Goal: Obtain resource: Obtain resource

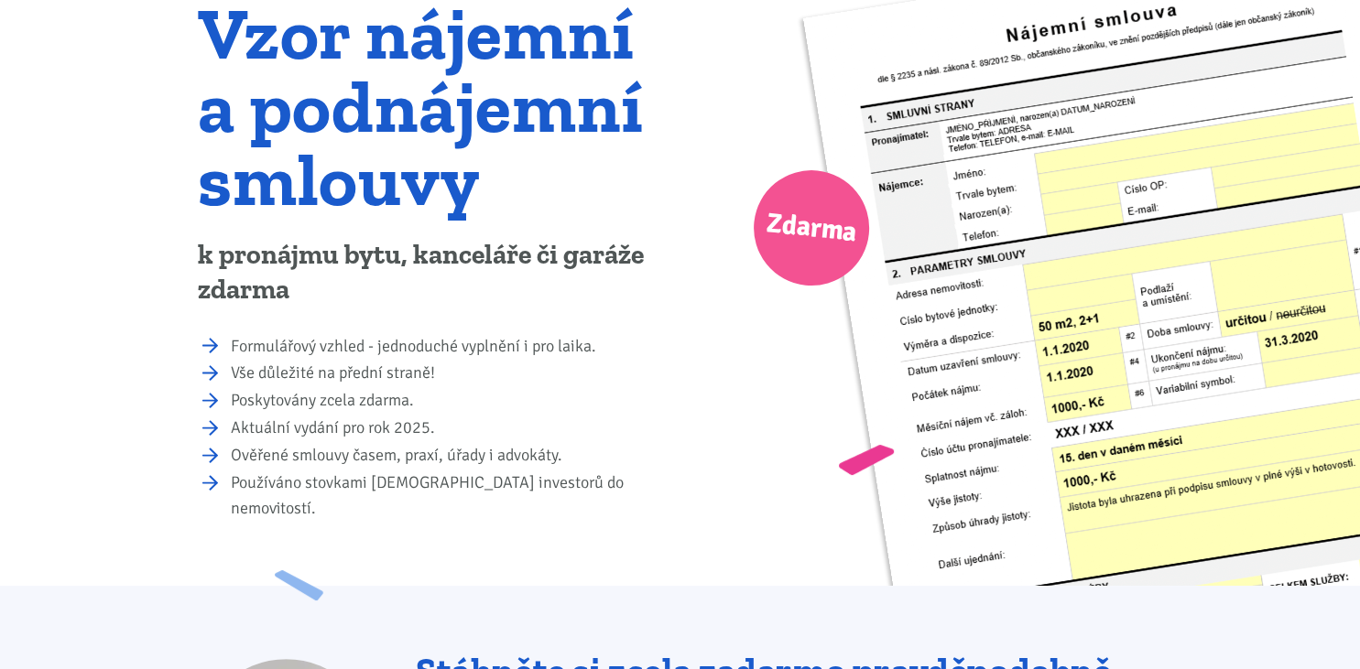
scroll to position [289, 0]
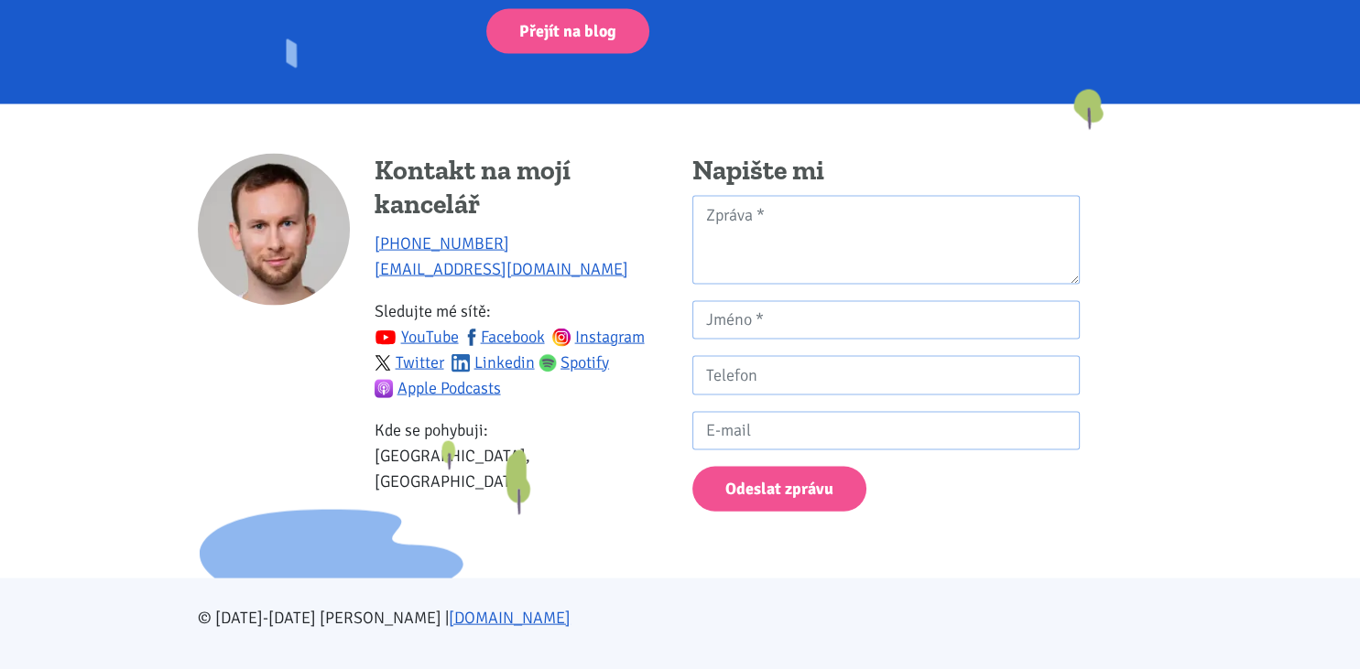
scroll to position [2850, 0]
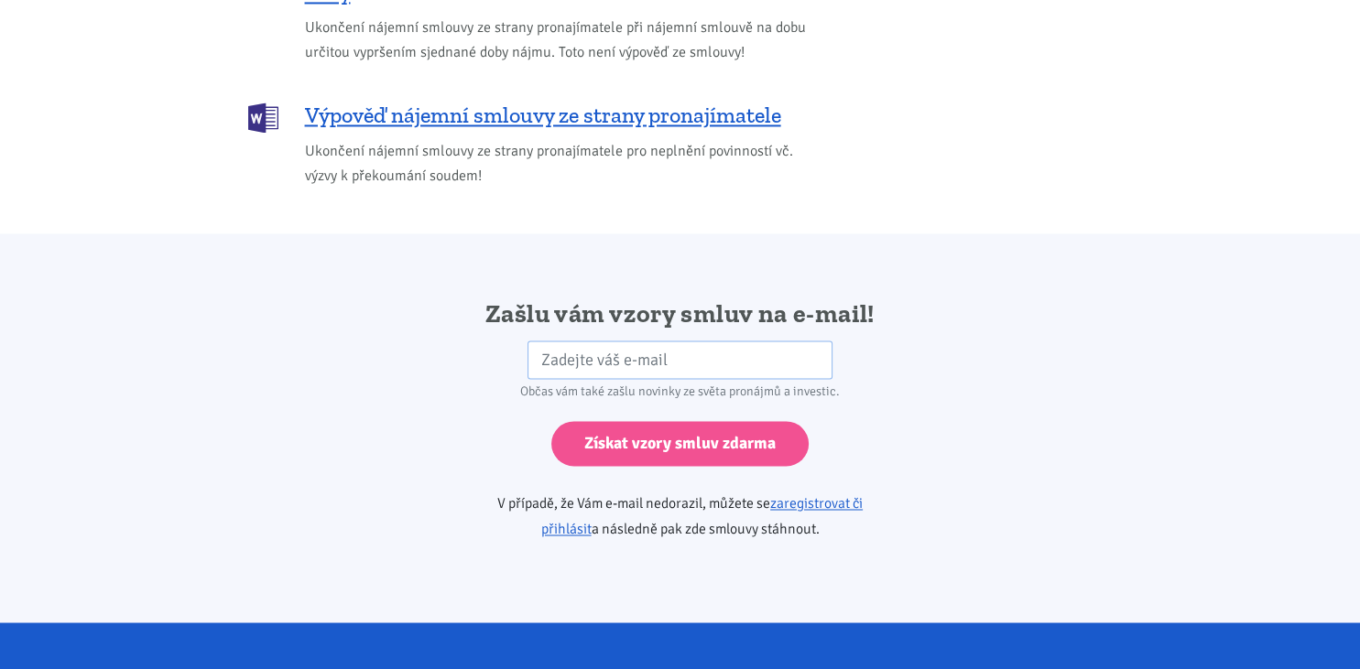
click at [408, 302] on div "Zašlu vám vzory smluv na e-mail! HP Občas vám také zašlu novinky ze světa proná…" at bounding box center [680, 429] width 989 height 261
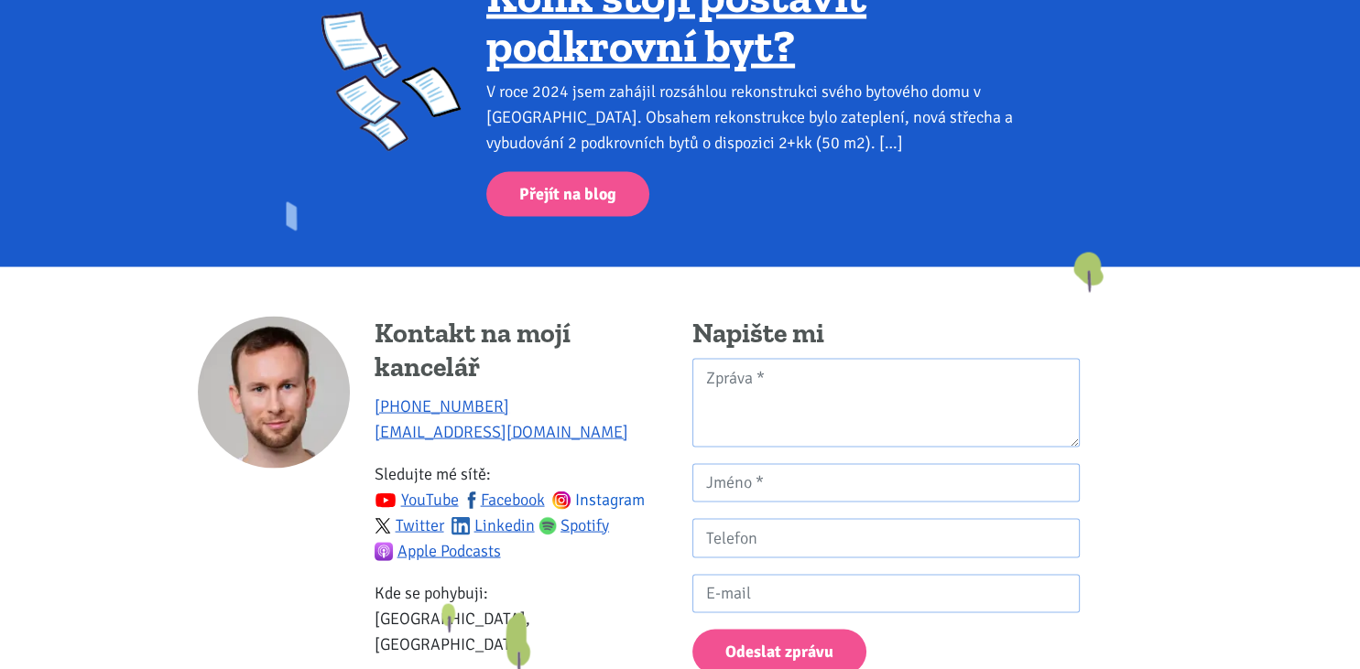
scroll to position [3546, 0]
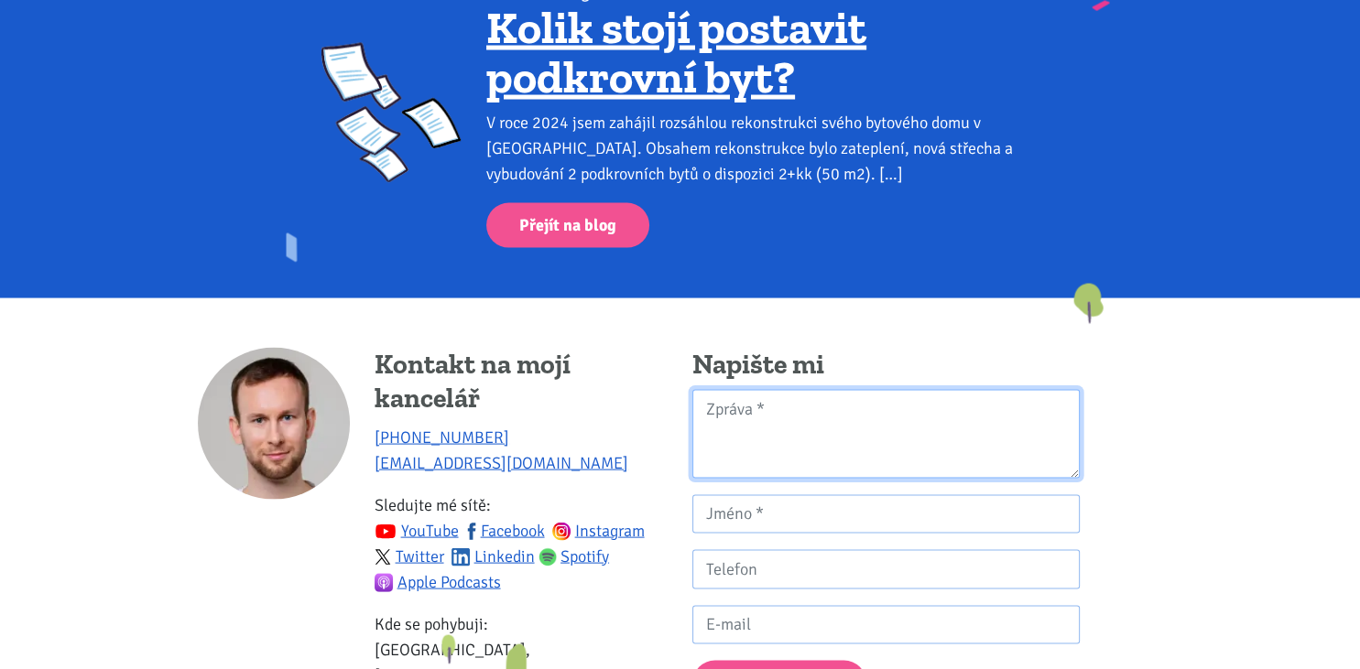
click at [821, 416] on textarea "Kontaktní formulář" at bounding box center [885, 434] width 387 height 89
type textarea "Dobrý den Moc prosím o vzor Smlouvy o podnájmu Děkuji"
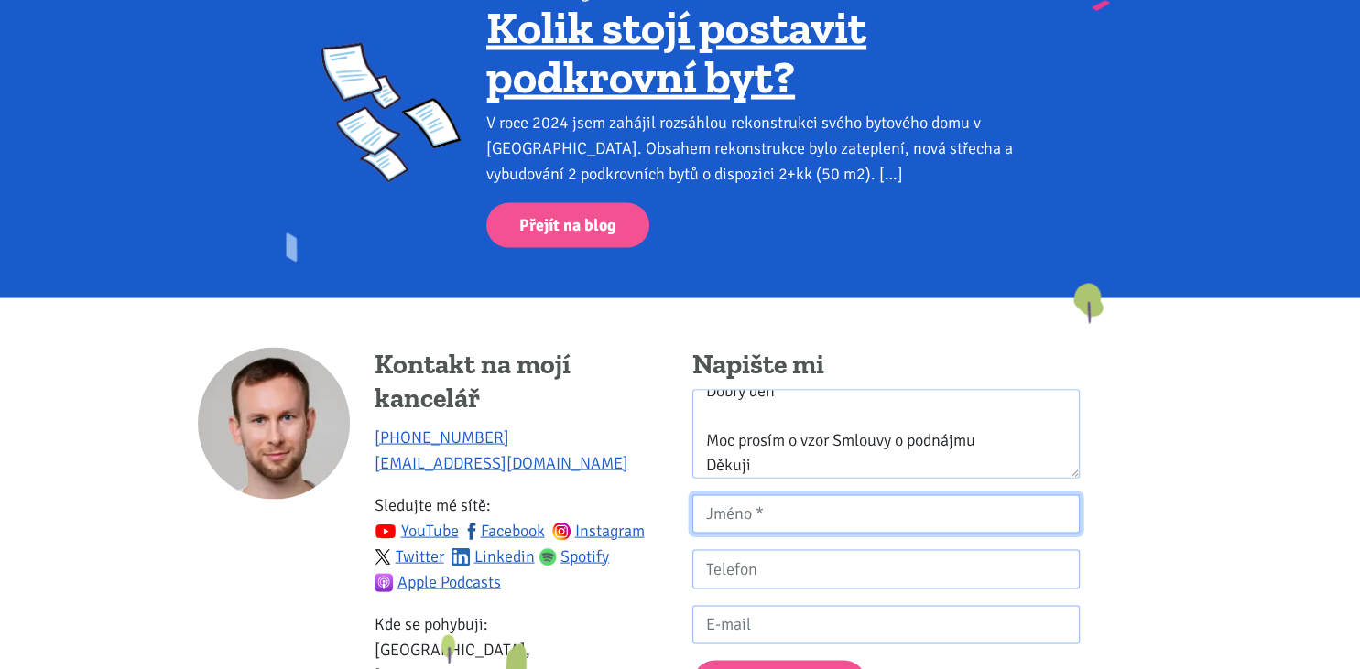
click at [800, 495] on input "Kontaktní formulář" at bounding box center [885, 514] width 387 height 39
type input "Dr. [PERSON_NAME] Štvrtecký"
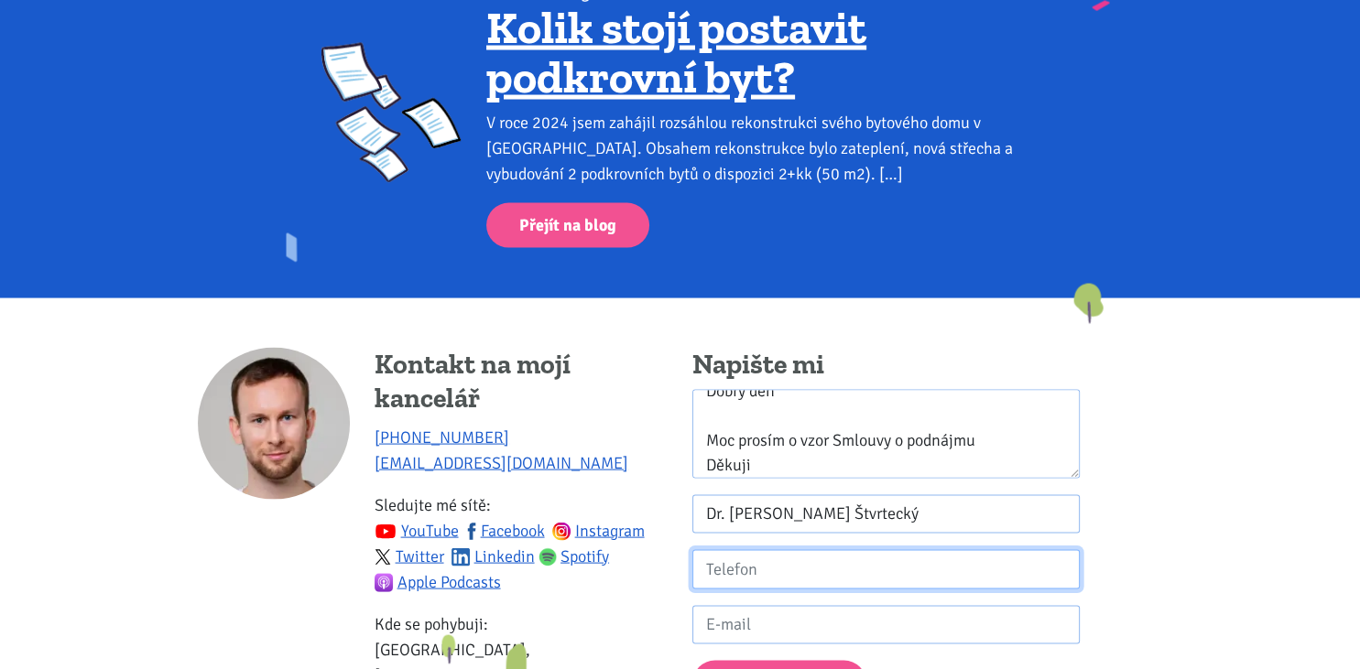
click at [735, 553] on input "Kontaktní formulář" at bounding box center [885, 569] width 387 height 39
type input "704919514"
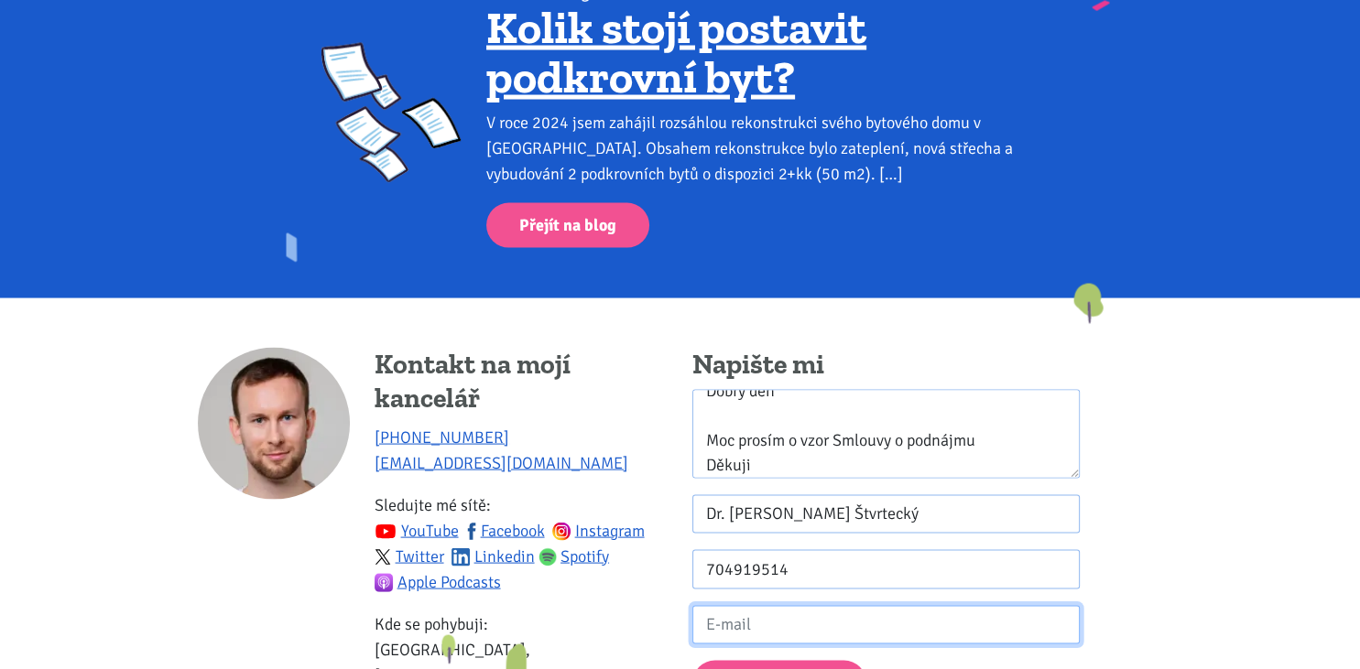
click at [789, 606] on input "Kontaktní formulář" at bounding box center [885, 625] width 387 height 39
click at [790, 606] on input "Kontaktní formulář" at bounding box center [885, 625] width 387 height 39
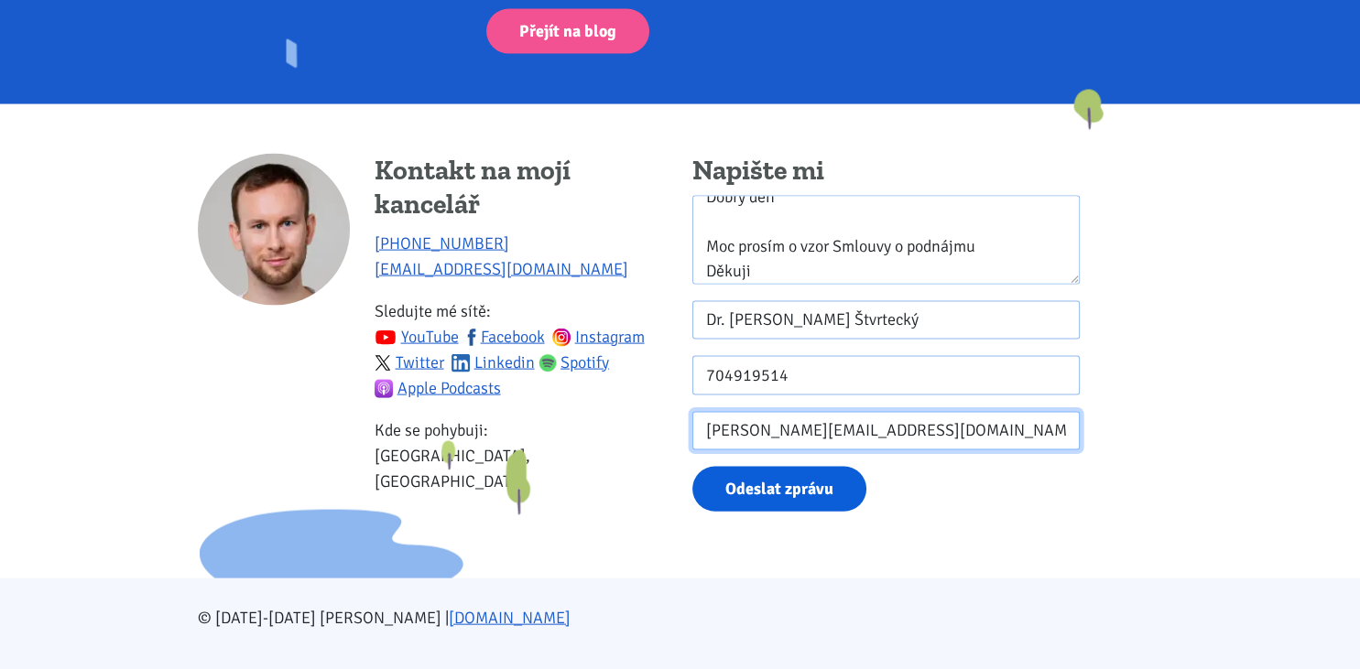
type input "[PERSON_NAME][EMAIL_ADDRESS][DOMAIN_NAME]"
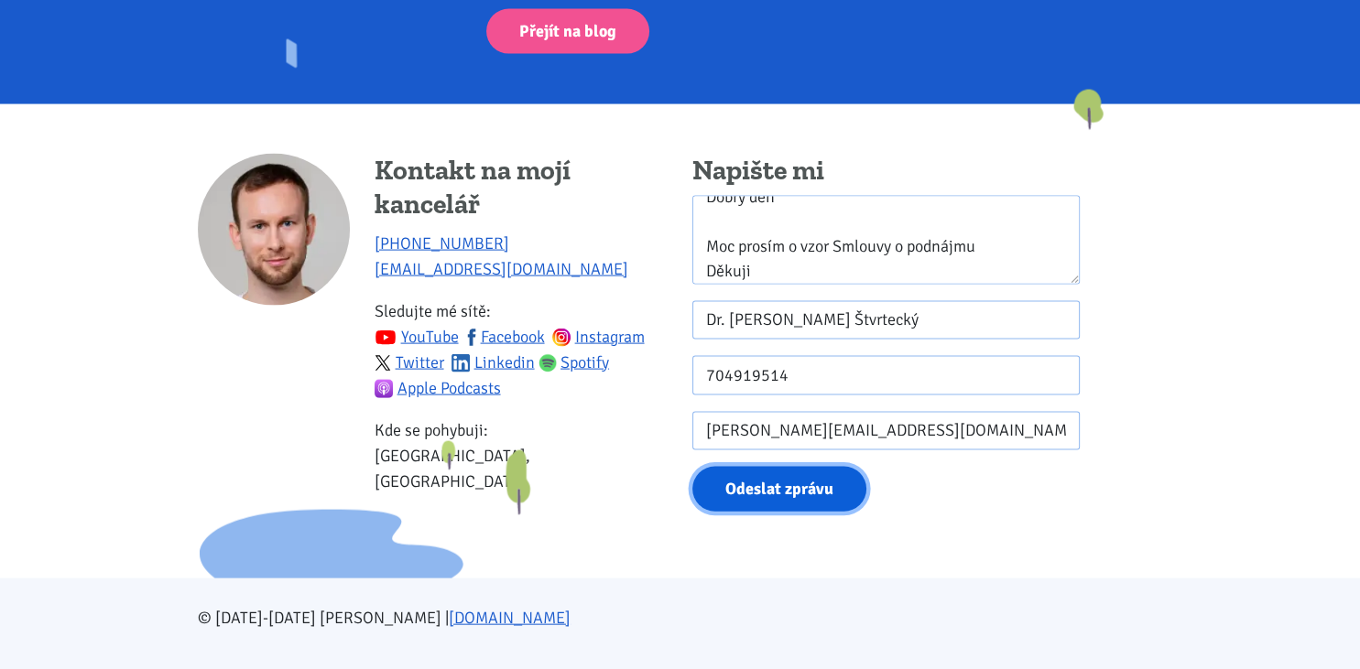
click at [756, 467] on button "Odeslat zprávu" at bounding box center [779, 489] width 174 height 45
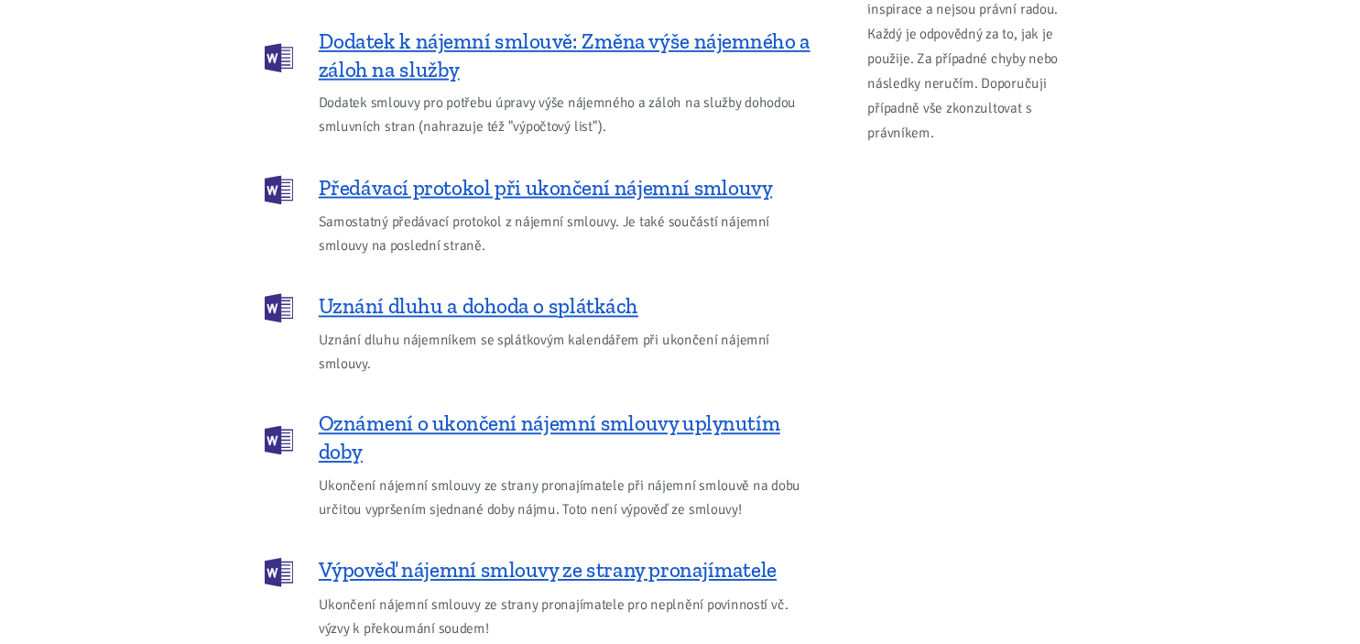
scroll to position [2374, 0]
